Goal: Communication & Community: Answer question/provide support

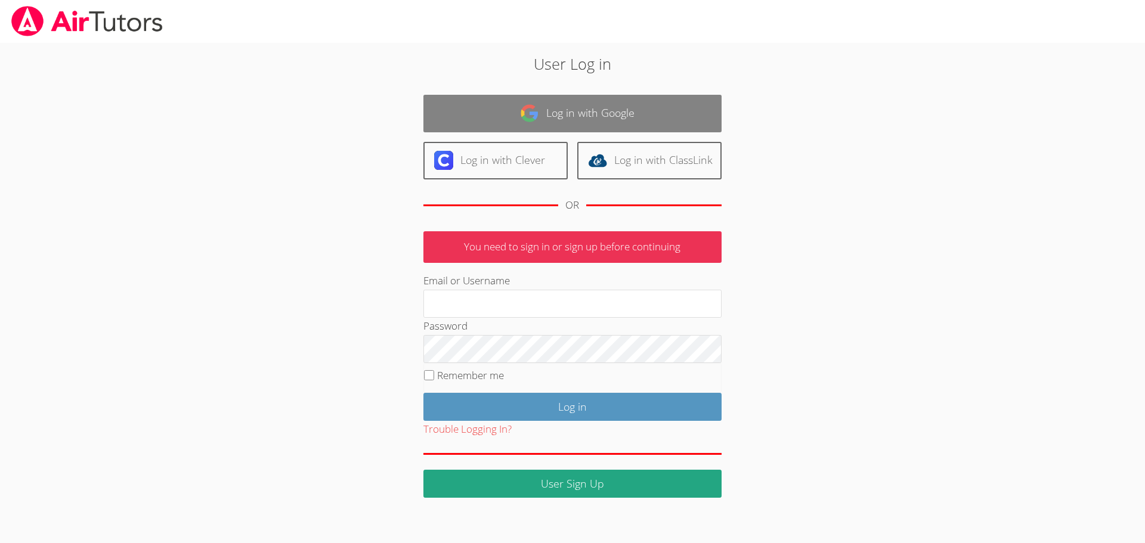
click at [546, 108] on link "Log in with Google" at bounding box center [572, 114] width 298 height 38
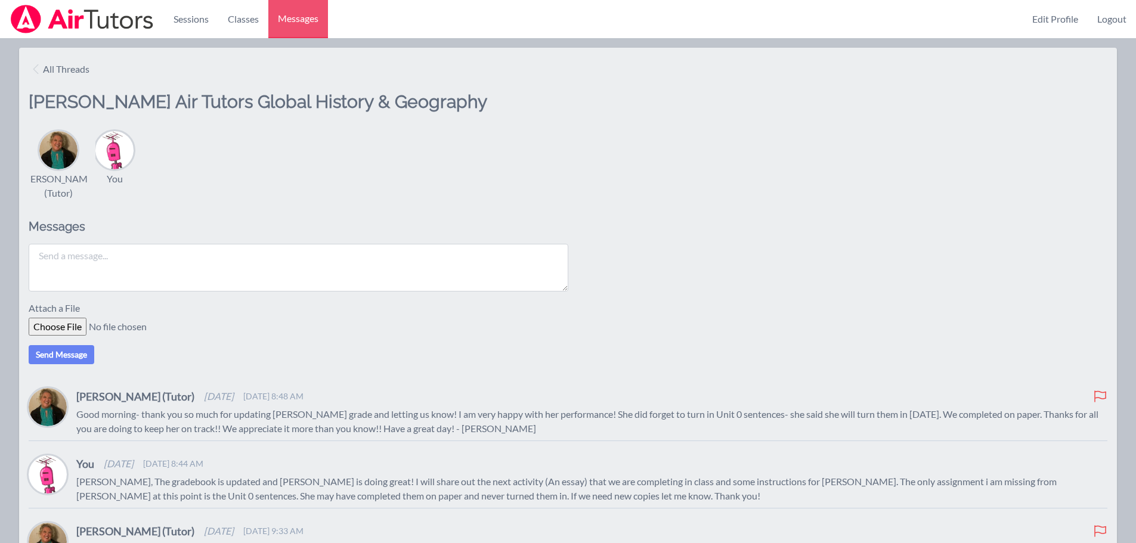
click at [95, 274] on textarea at bounding box center [299, 268] width 540 height 48
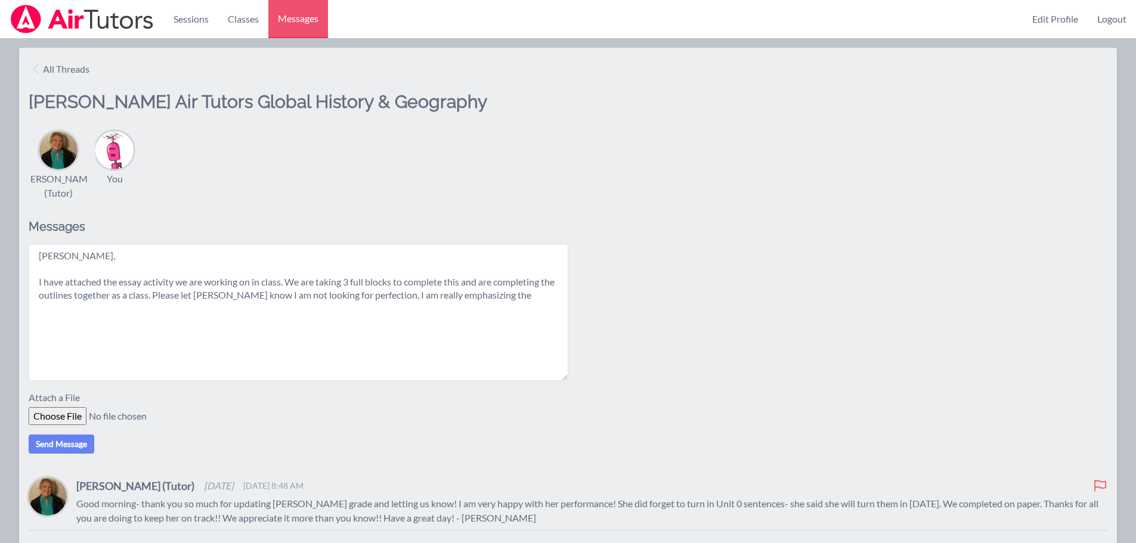
drag, startPoint x: 566, startPoint y: 290, endPoint x: 586, endPoint y: 379, distance: 91.6
click at [586, 379] on div "[PERSON_NAME], I have attached the essay activity we are working on in class. W…" at bounding box center [568, 312] width 1079 height 137
click at [515, 294] on textarea "[PERSON_NAME], I have attached the essay activity we are working on in class. W…" at bounding box center [299, 313] width 540 height 138
type textarea "[PERSON_NAME], I have attached the essay activity we are working on in class. W…"
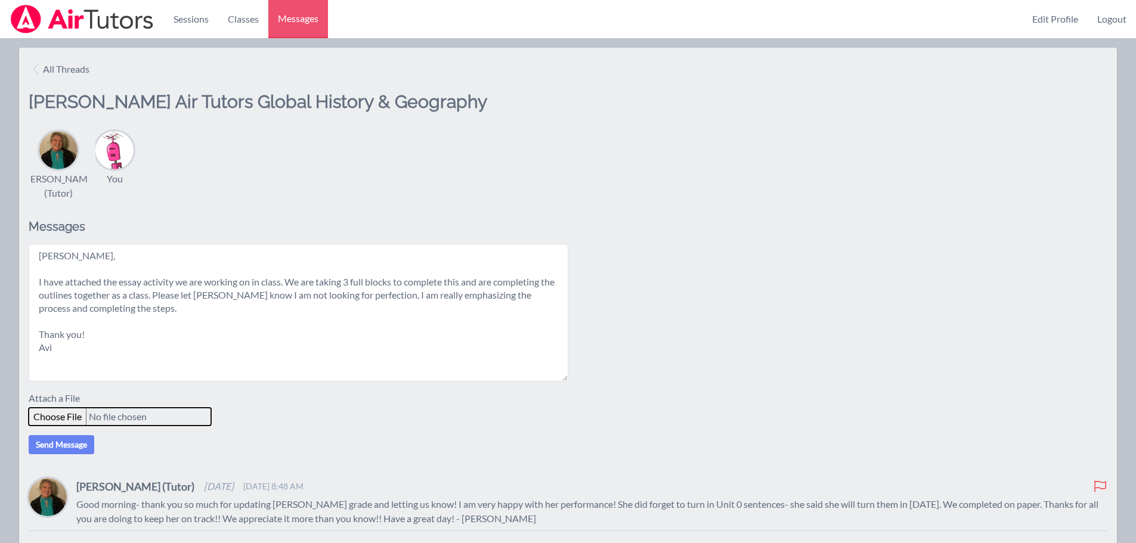
click at [53, 420] on input "file" at bounding box center [120, 417] width 183 height 18
click at [60, 415] on input "file" at bounding box center [120, 417] width 183 height 18
click at [66, 416] on input "file" at bounding box center [120, 417] width 183 height 18
drag, startPoint x: 113, startPoint y: 351, endPoint x: 6, endPoint y: 248, distance: 148.1
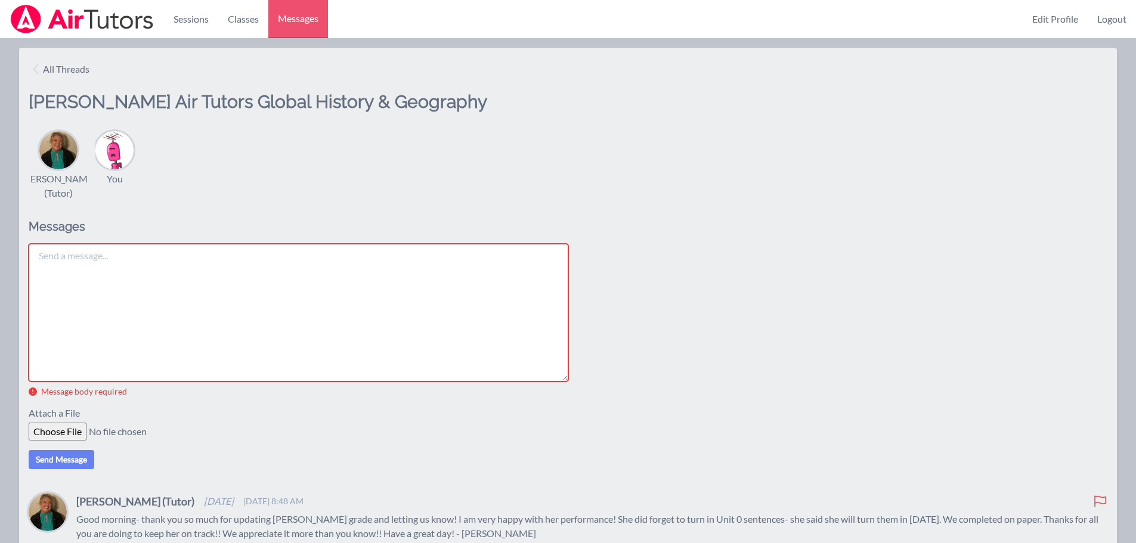
click at [251, 430] on div at bounding box center [568, 432] width 1079 height 18
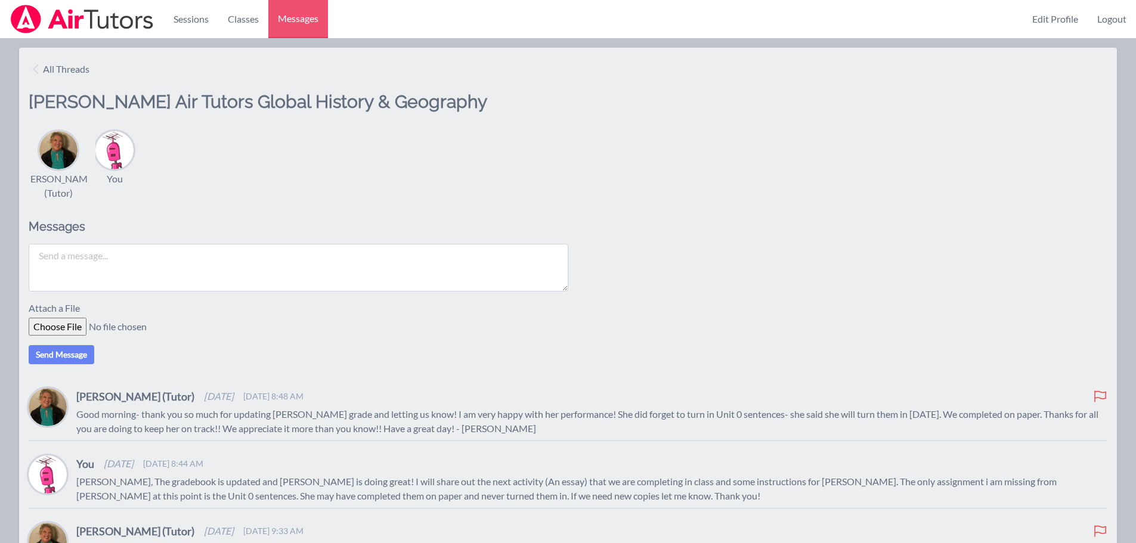
click at [64, 275] on textarea at bounding box center [299, 268] width 540 height 48
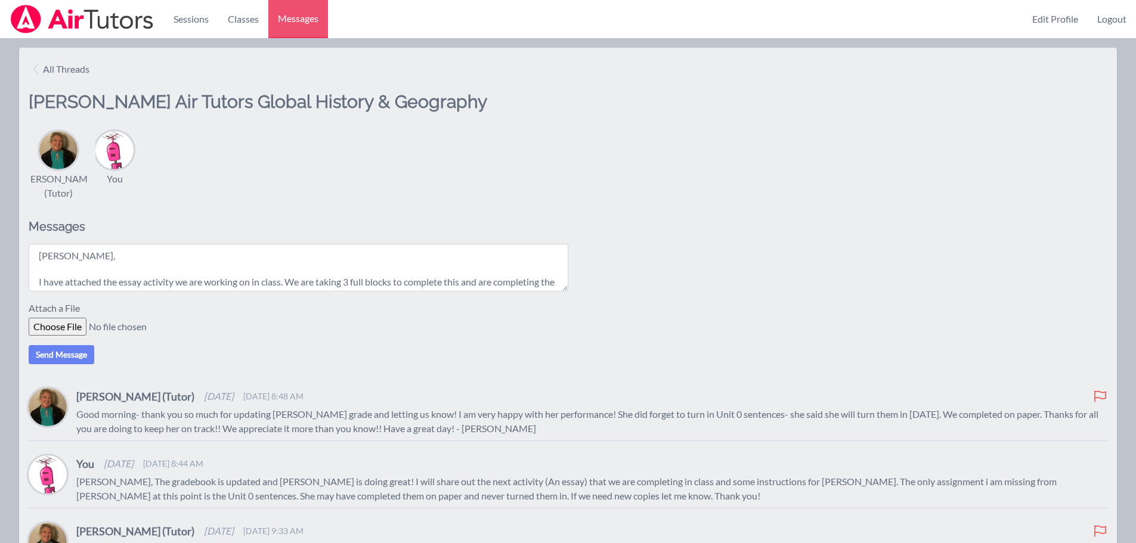
scroll to position [62, 0]
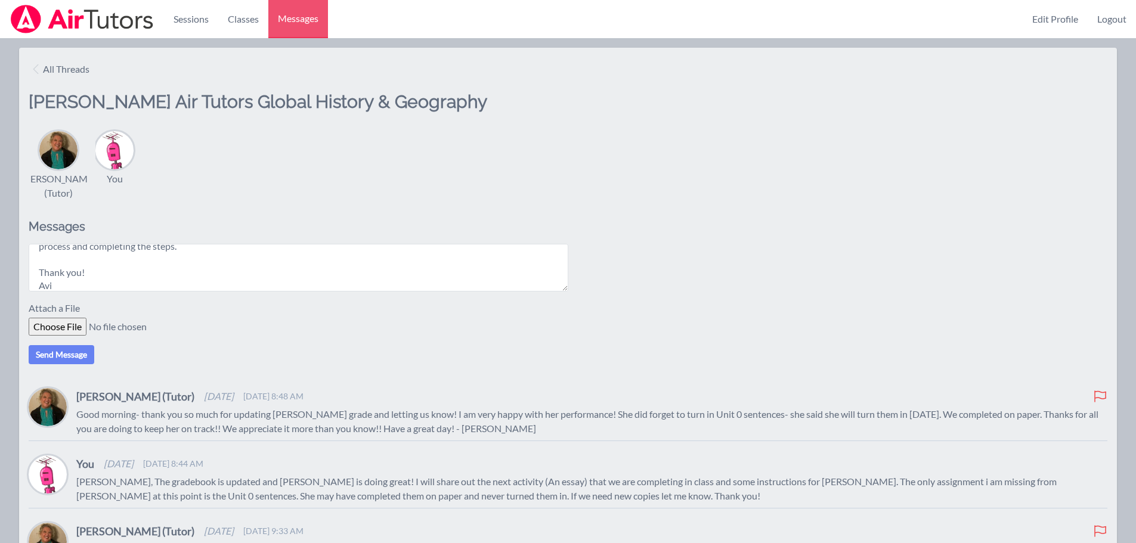
type textarea "[PERSON_NAME], I have attached the essay activity we are working on in class. W…"
click at [59, 324] on input "file" at bounding box center [120, 327] width 183 height 18
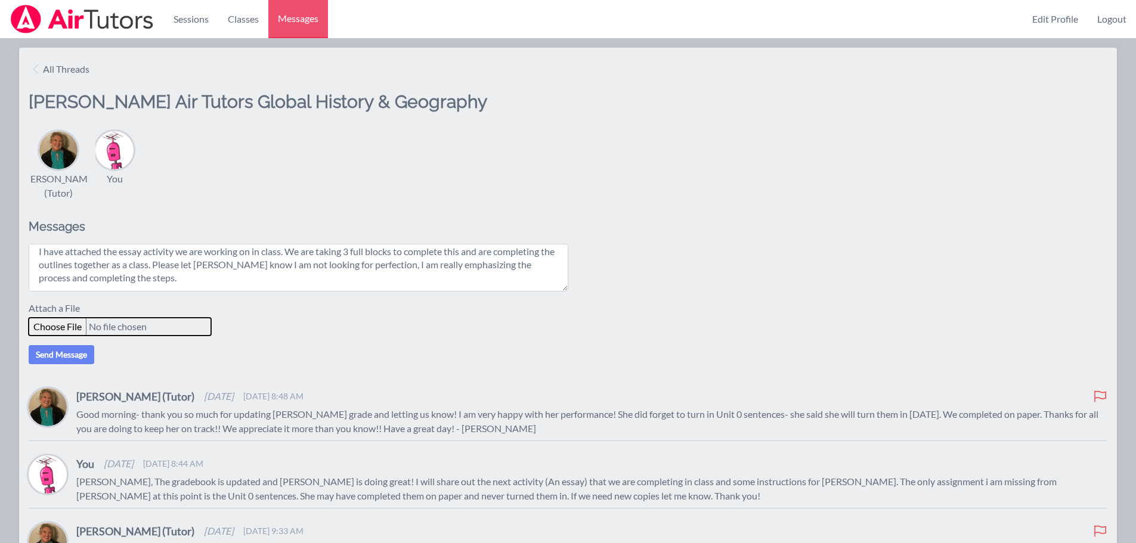
scroll to position [0, 0]
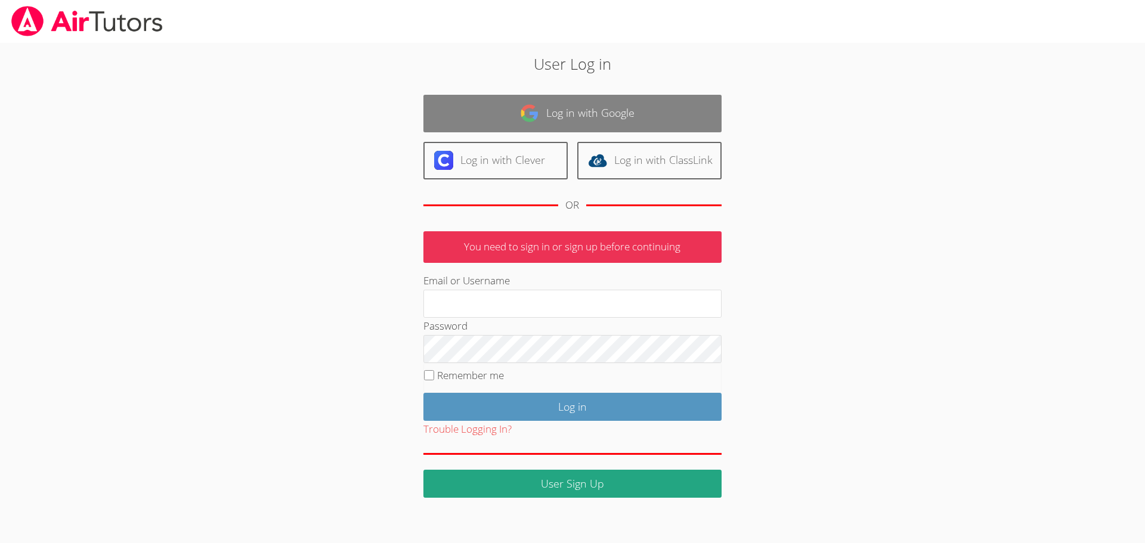
click at [582, 110] on link "Log in with Google" at bounding box center [572, 114] width 298 height 38
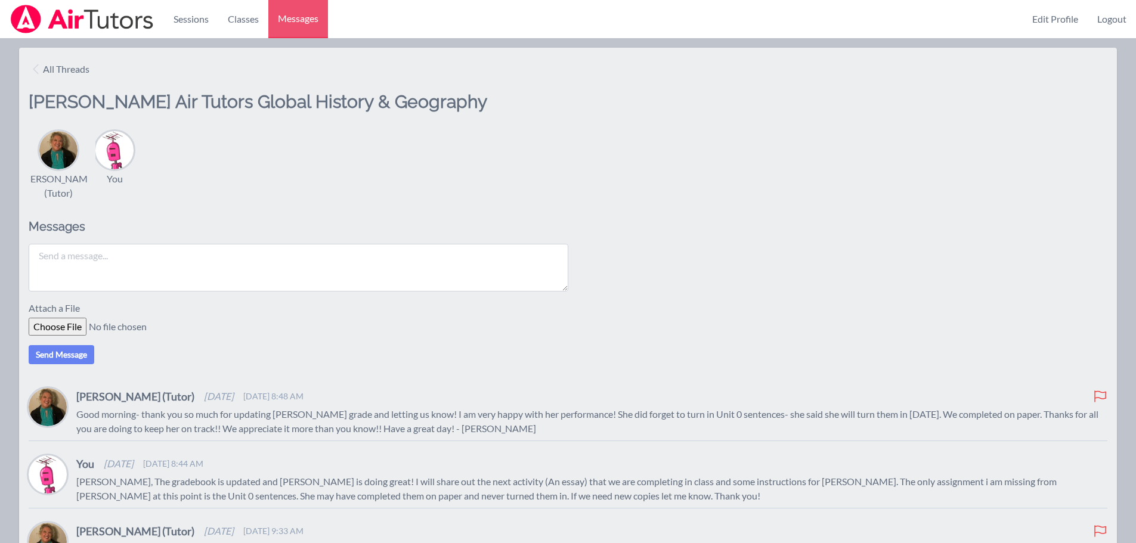
click at [144, 262] on textarea at bounding box center [299, 268] width 540 height 48
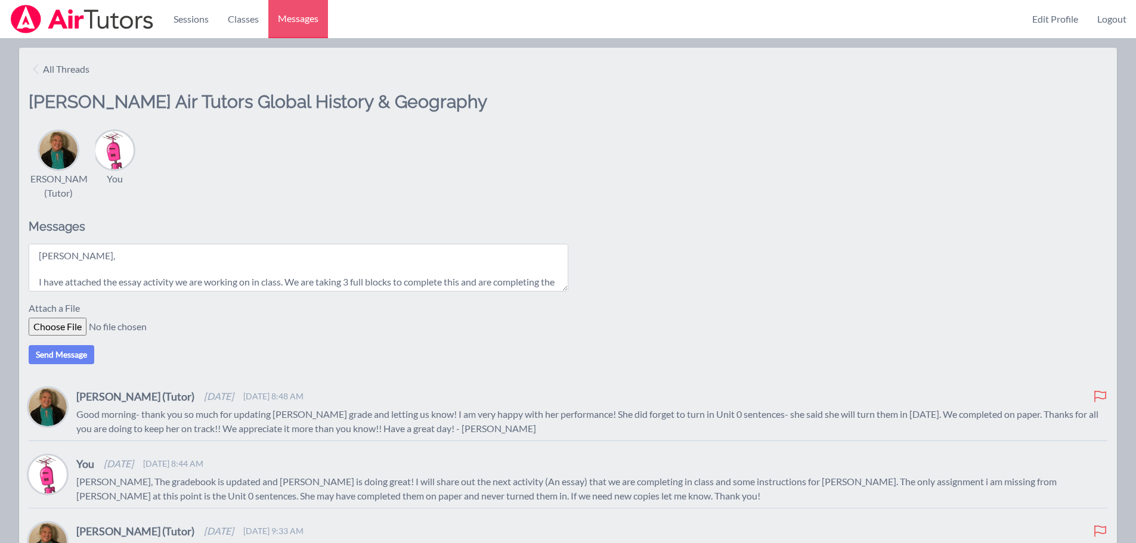
scroll to position [62, 0]
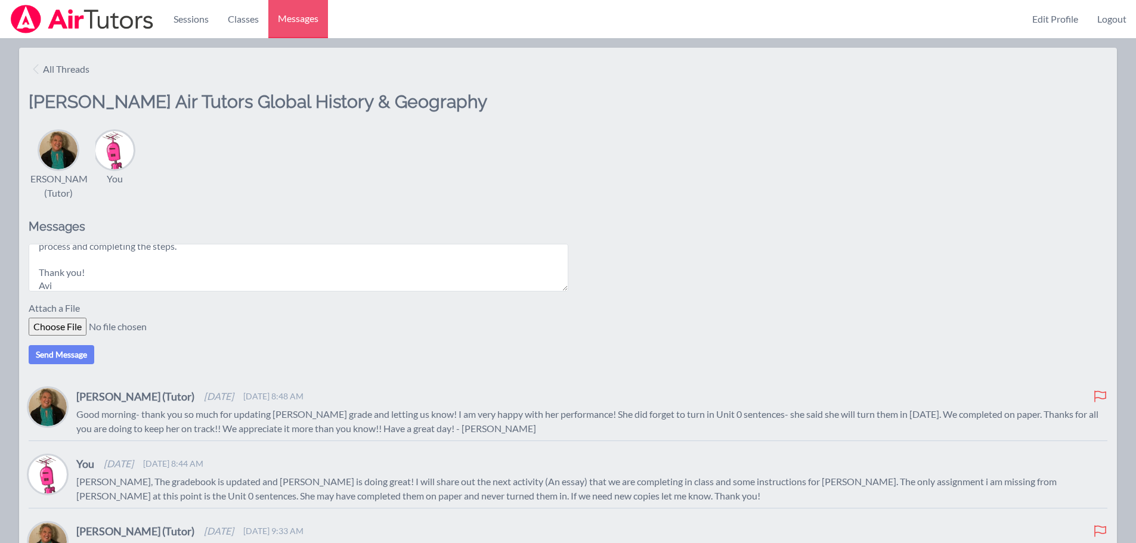
type textarea "[PERSON_NAME], I have attached the essay activity we are working on in class. W…"
click at [48, 326] on input "file" at bounding box center [120, 327] width 183 height 18
click at [60, 326] on input "file" at bounding box center [120, 327] width 183 height 18
type input "C:\fakepath\Q1_ GH 9R Essay.pdf"
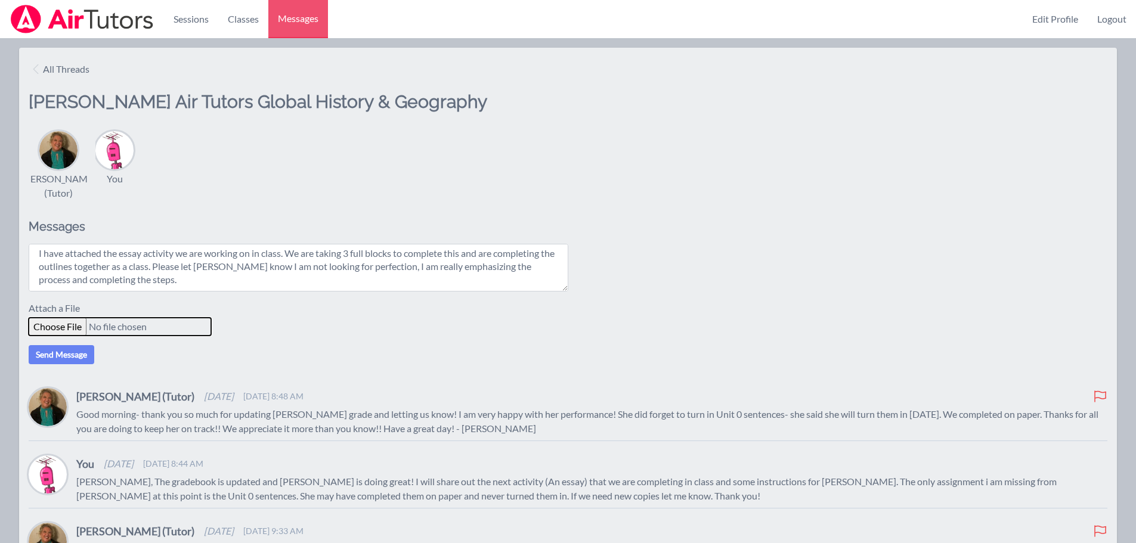
scroll to position [0, 0]
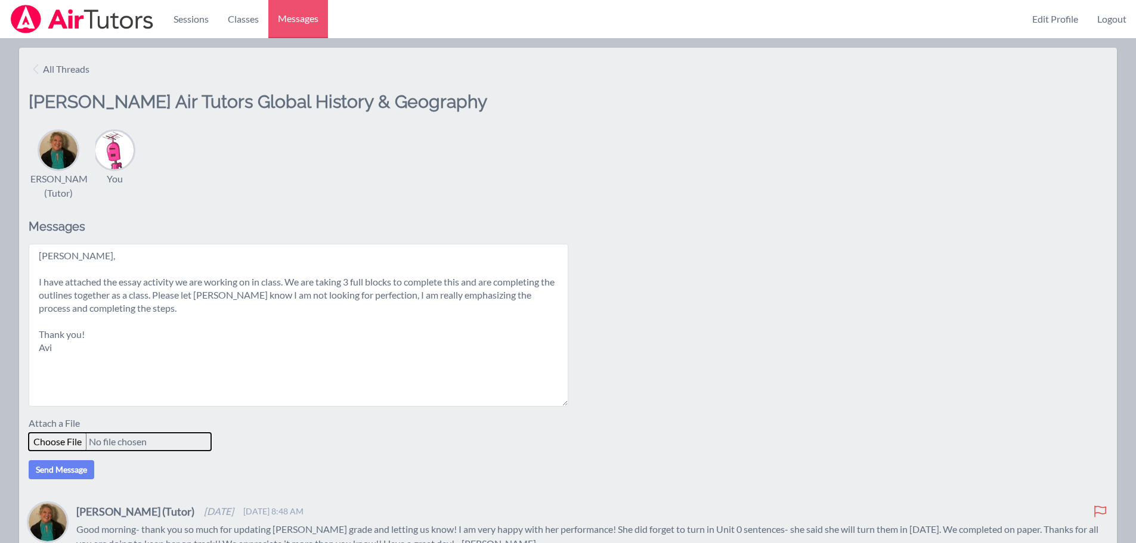
drag, startPoint x: 564, startPoint y: 287, endPoint x: 608, endPoint y: 384, distance: 105.7
click at [654, 403] on div "[PERSON_NAME], I have attached the essay activity we are working on in class. W…" at bounding box center [568, 325] width 1079 height 163
click at [54, 472] on button "Send Message" at bounding box center [62, 469] width 66 height 19
